Goal: Information Seeking & Learning: Learn about a topic

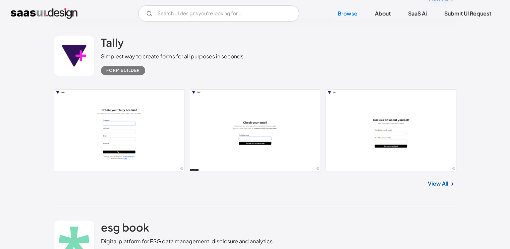
scroll to position [889, 0]
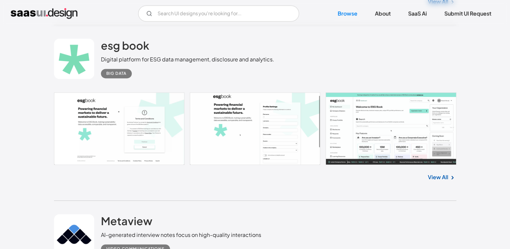
click at [432, 173] on link "View All" at bounding box center [437, 177] width 20 height 8
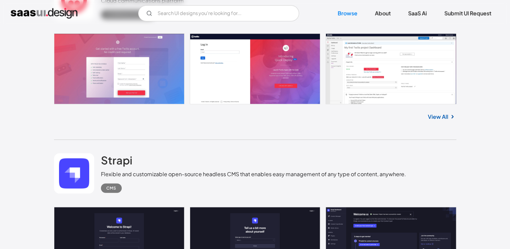
scroll to position [1662, 0]
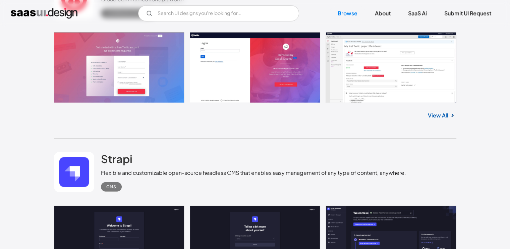
click at [442, 111] on link "View All" at bounding box center [437, 115] width 20 height 8
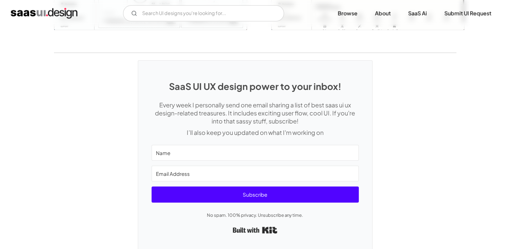
scroll to position [1722, 0]
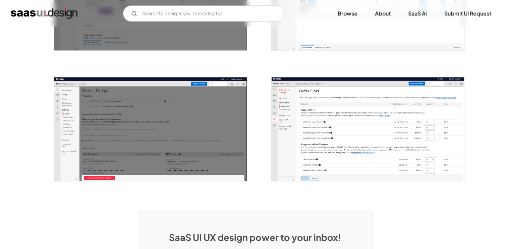
scroll to position [1037, 0]
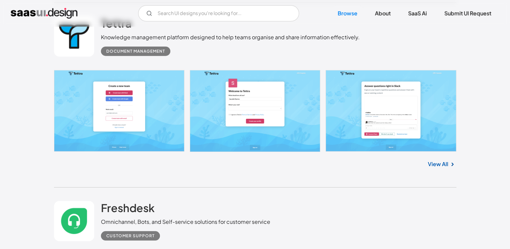
scroll to position [4315, 0]
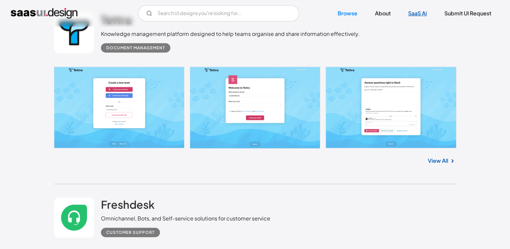
click at [408, 14] on link "SaaS Ai" at bounding box center [417, 13] width 35 height 15
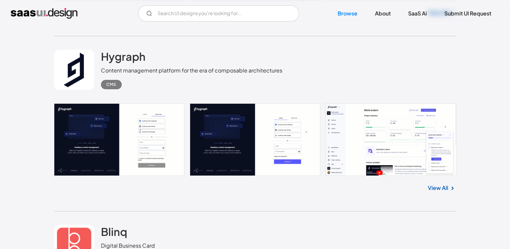
scroll to position [5166, 0]
